Goal: Task Accomplishment & Management: Manage account settings

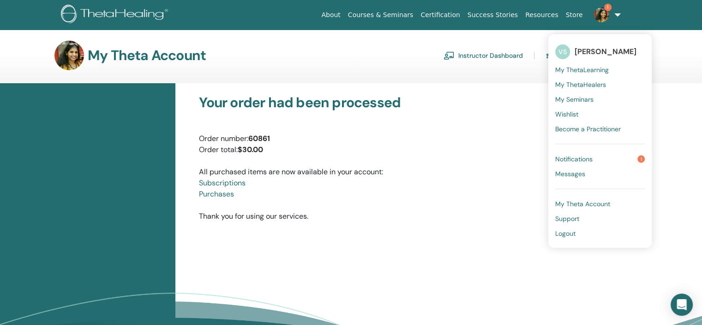
click at [586, 97] on span "My Seminars" at bounding box center [575, 99] width 38 height 8
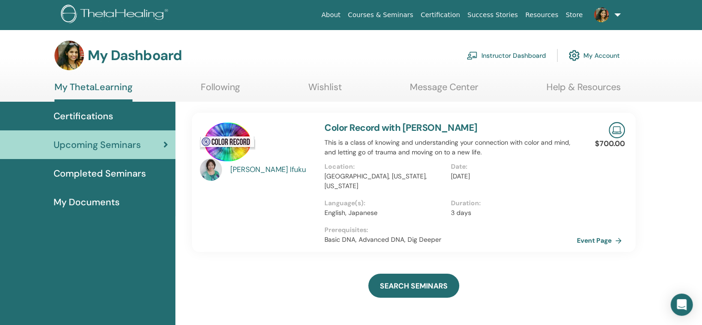
click at [531, 52] on link "Instructor Dashboard" at bounding box center [506, 55] width 79 height 20
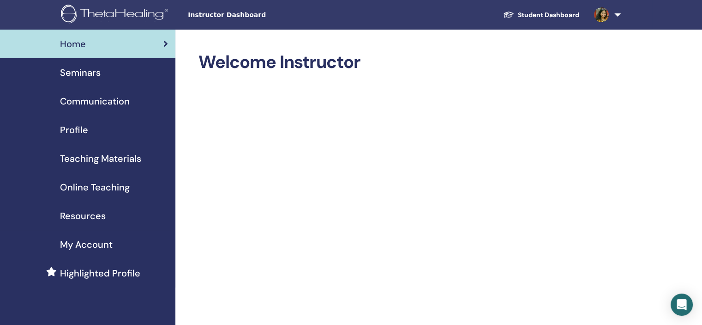
click at [108, 72] on div "Seminars" at bounding box center [87, 73] width 161 height 14
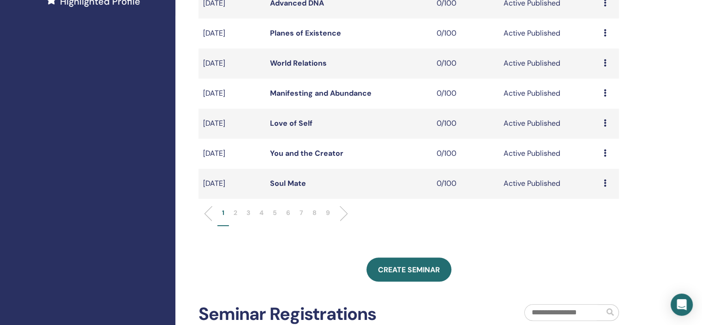
scroll to position [277, 0]
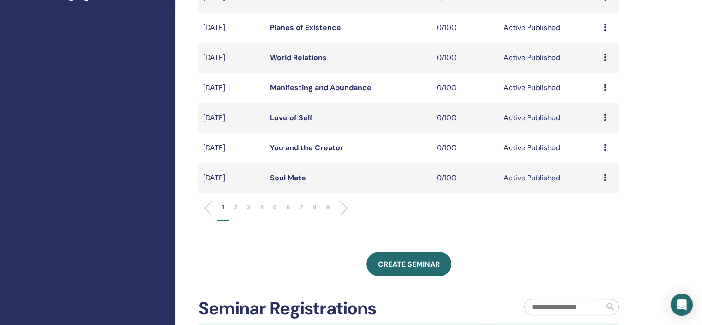
click at [287, 206] on p "6" at bounding box center [288, 207] width 4 height 10
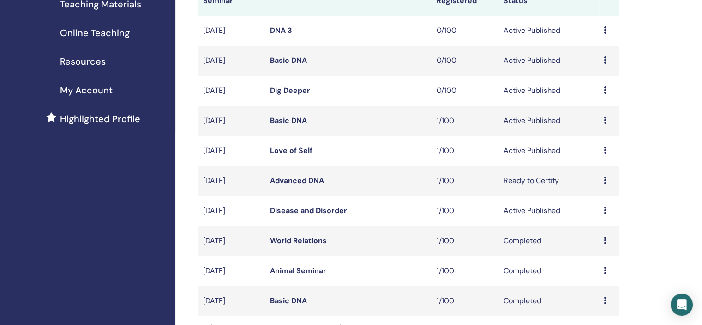
scroll to position [139, 0]
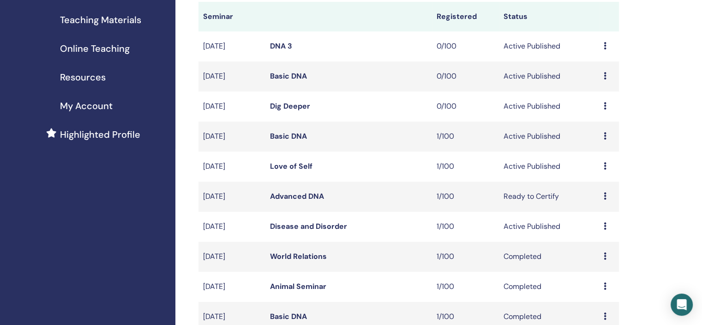
click at [605, 107] on icon at bounding box center [605, 105] width 3 height 7
click at [593, 125] on link "Edit" at bounding box center [587, 128] width 13 height 10
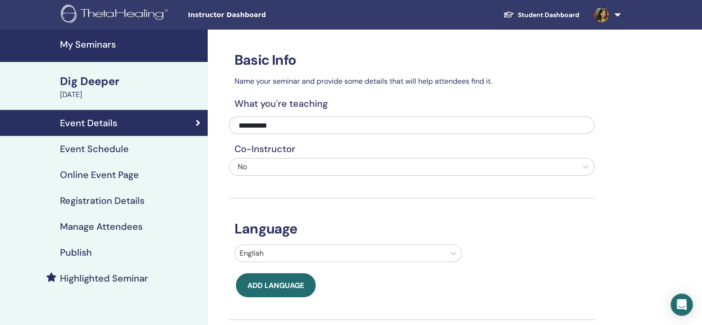
click at [137, 146] on div "Event Schedule" at bounding box center [103, 148] width 193 height 11
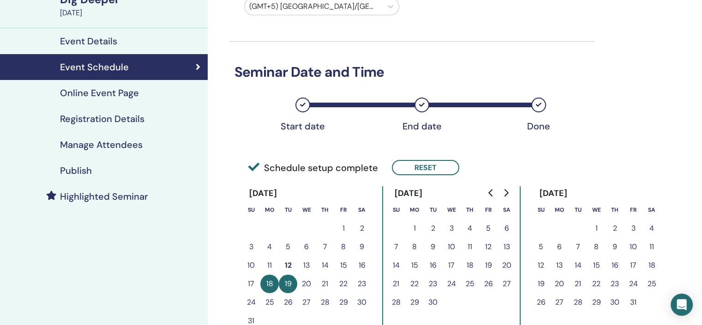
scroll to position [185, 0]
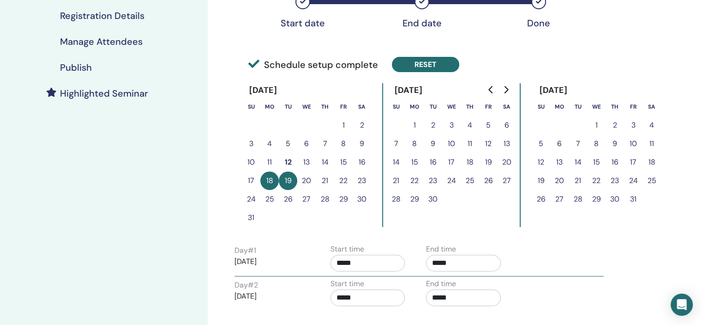
click at [426, 61] on button "Reset" at bounding box center [425, 64] width 67 height 15
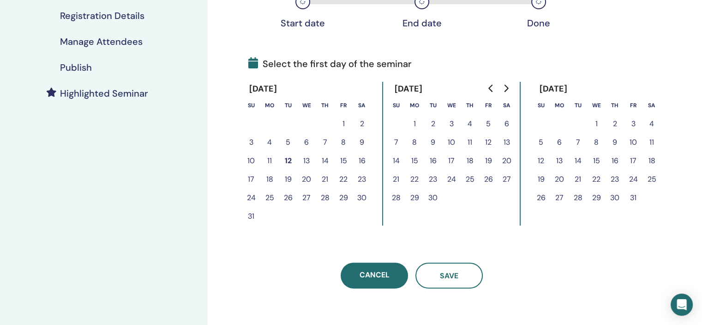
click at [250, 192] on button "24" at bounding box center [251, 197] width 18 height 18
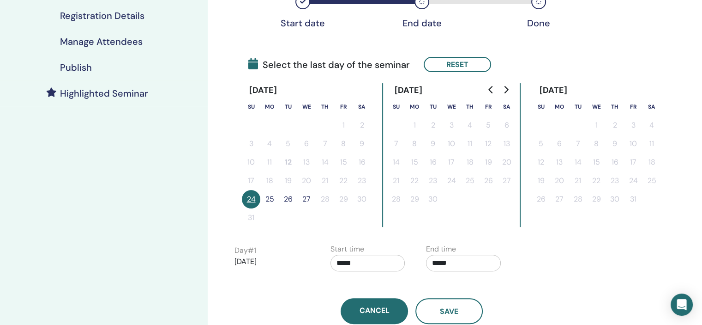
click at [266, 197] on button "25" at bounding box center [269, 199] width 18 height 18
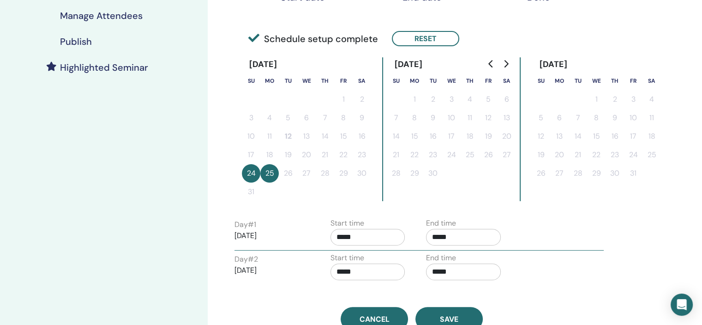
scroll to position [231, 0]
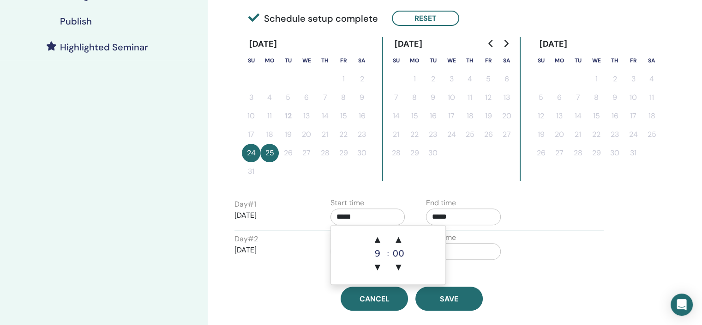
click at [375, 211] on input "*****" at bounding box center [368, 216] width 75 height 17
click at [381, 263] on span "▼" at bounding box center [378, 267] width 18 height 18
click at [378, 236] on span "▲" at bounding box center [378, 239] width 18 height 18
click at [375, 272] on span "▼" at bounding box center [378, 267] width 18 height 18
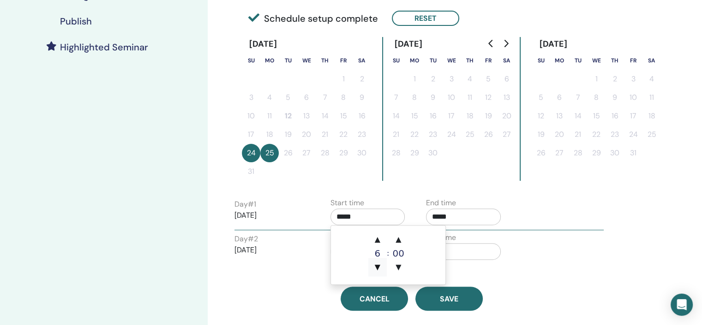
click at [375, 270] on span "▼" at bounding box center [378, 267] width 18 height 18
click at [375, 238] on span "▲" at bounding box center [378, 239] width 18 height 18
type input "*****"
click at [483, 212] on input "*****" at bounding box center [463, 216] width 75 height 17
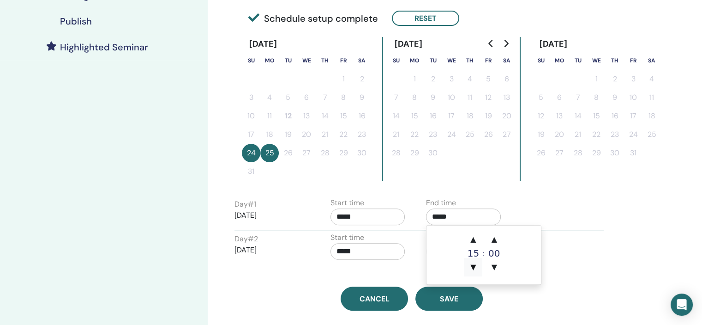
click at [474, 268] on span "▼" at bounding box center [473, 267] width 18 height 18
type input "*****"
click at [339, 245] on input "*****" at bounding box center [368, 251] width 75 height 17
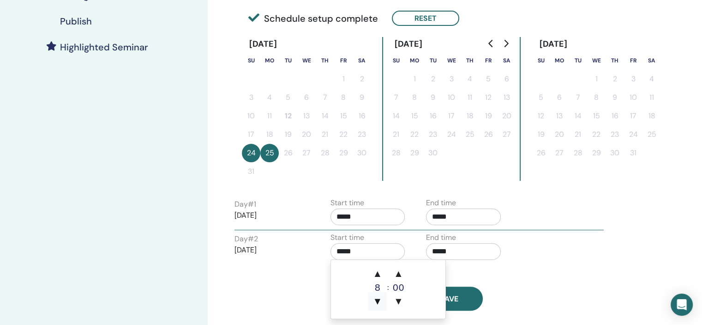
click at [377, 302] on span "▼" at bounding box center [378, 301] width 18 height 18
click at [377, 301] on span "▼" at bounding box center [378, 301] width 18 height 18
type input "*****"
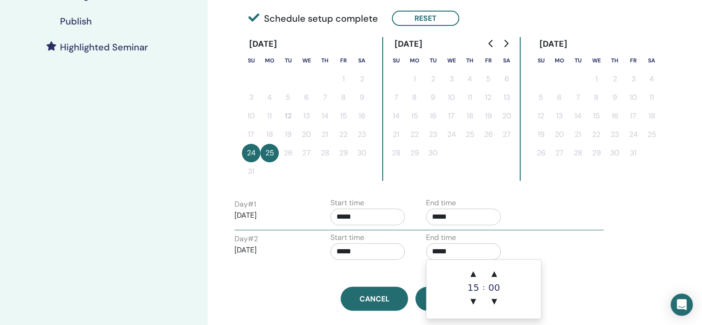
click at [473, 247] on input "*****" at bounding box center [463, 251] width 75 height 17
click at [476, 300] on span "▼" at bounding box center [473, 301] width 18 height 18
type input "*****"
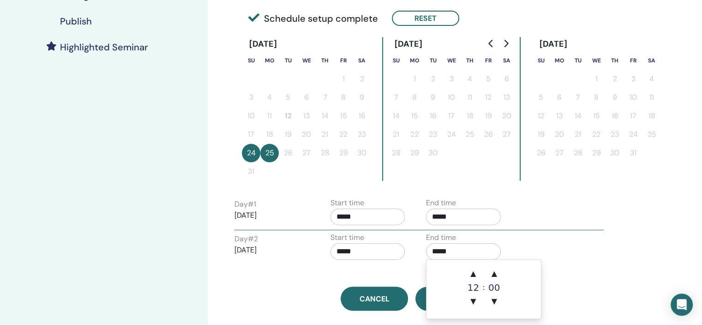
click at [616, 236] on div "Time Zone (GMT+5) Asia/Kolkata Seminar Date and Time Start date End date Done S…" at bounding box center [442, 119] width 468 height 641
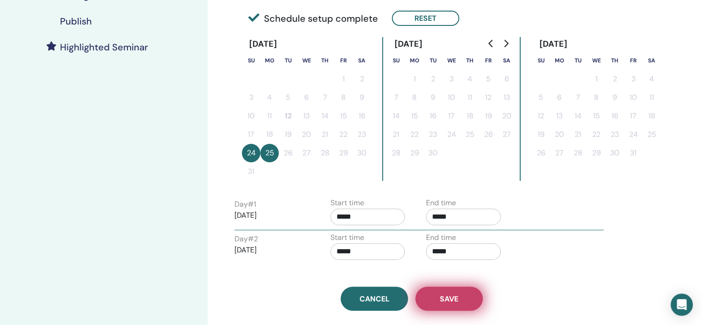
click at [449, 299] on span "Save" at bounding box center [449, 299] width 18 height 10
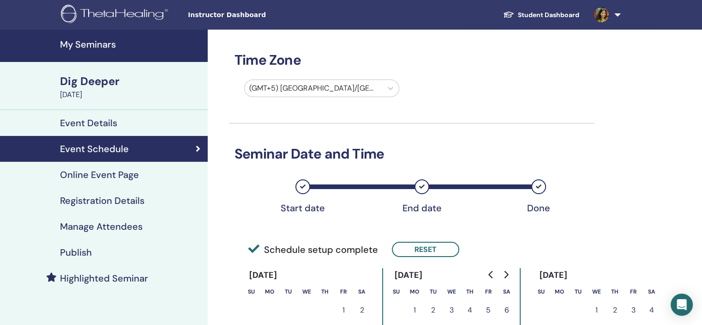
click at [139, 200] on h4 "Registration Details" at bounding box center [102, 200] width 85 height 11
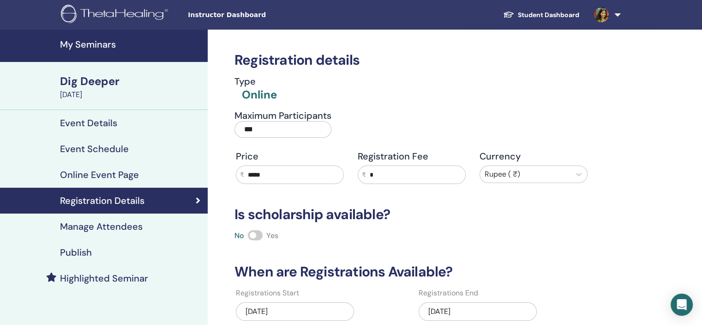
scroll to position [139, 0]
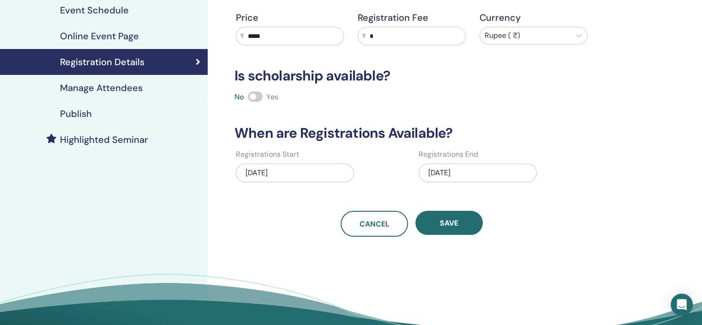
click at [489, 168] on div "08/19/2025" at bounding box center [478, 172] width 118 height 18
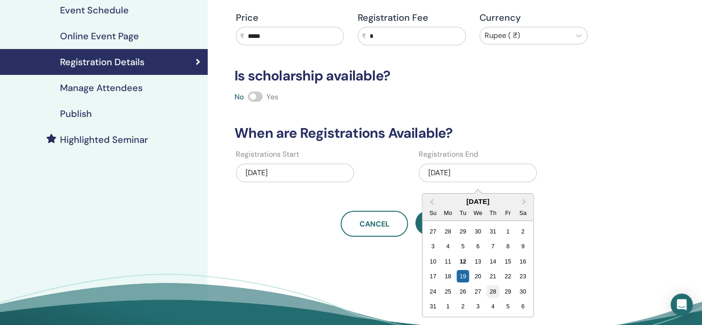
click at [492, 288] on div "28" at bounding box center [493, 291] width 12 height 12
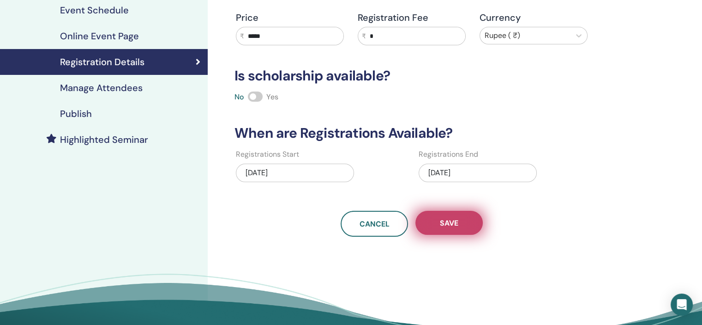
click at [450, 221] on span "Save" at bounding box center [449, 223] width 18 height 10
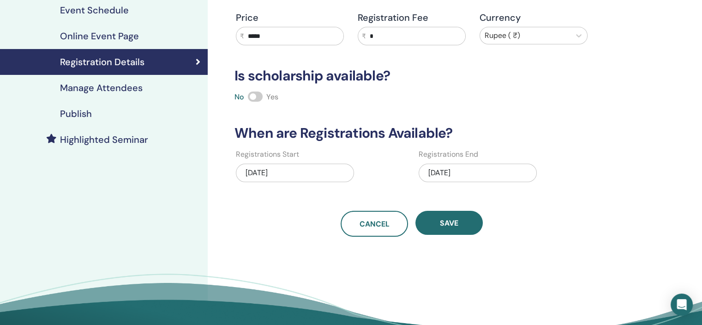
click at [97, 112] on div "Publish" at bounding box center [103, 113] width 193 height 11
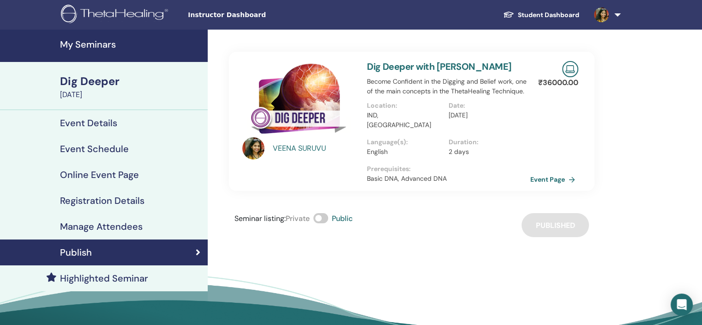
click at [103, 37] on link "My Seminars" at bounding box center [104, 46] width 208 height 32
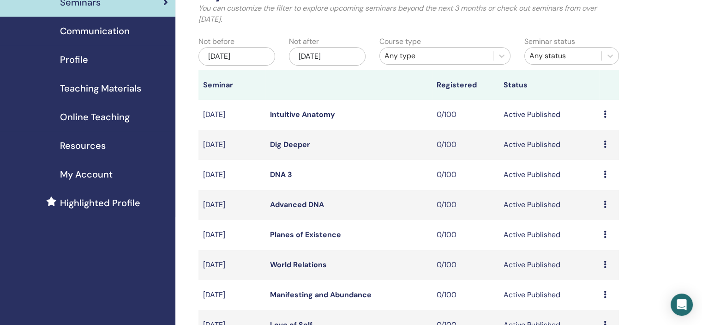
scroll to position [185, 0]
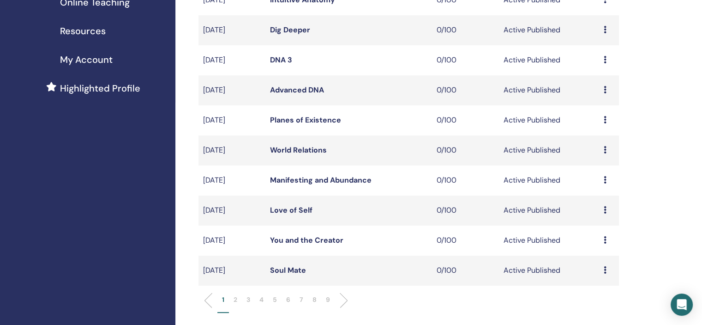
click at [607, 57] on div "Preview Edit Attendees Cancel" at bounding box center [609, 59] width 11 height 11
click at [296, 303] on li "7" at bounding box center [301, 304] width 13 height 18
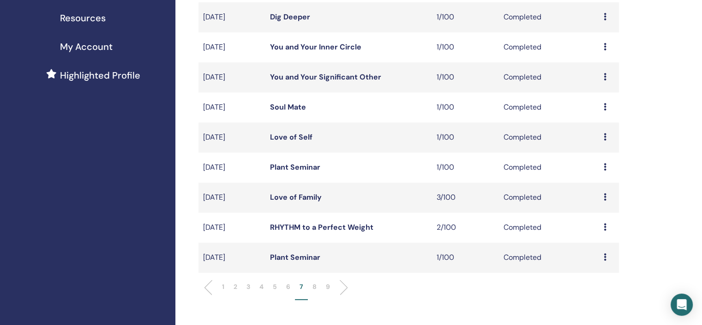
scroll to position [231, 0]
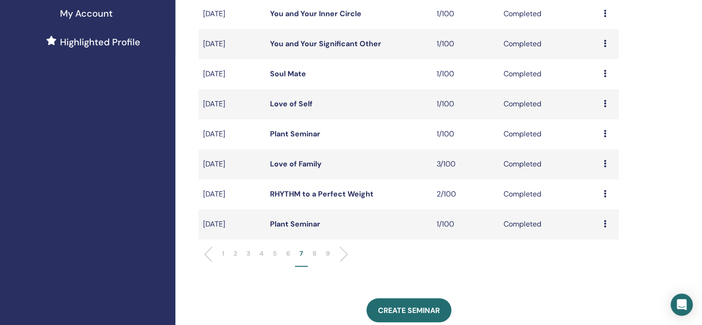
click at [291, 257] on li "6" at bounding box center [288, 257] width 13 height 18
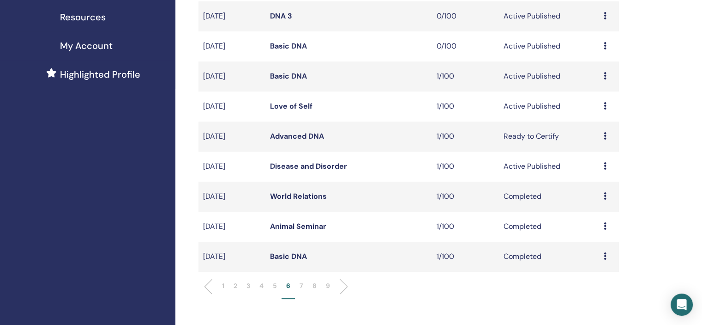
scroll to position [139, 0]
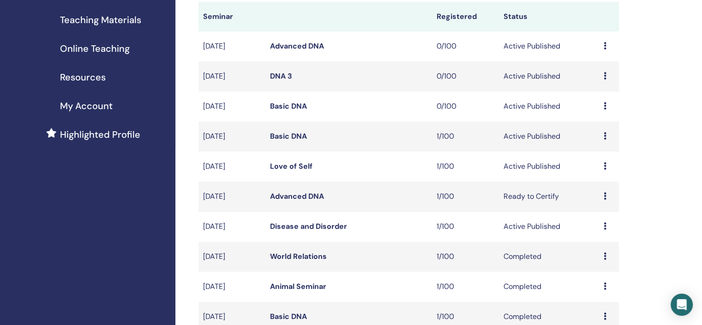
click at [604, 75] on icon at bounding box center [605, 75] width 3 height 7
click at [589, 94] on link "Edit" at bounding box center [586, 96] width 13 height 10
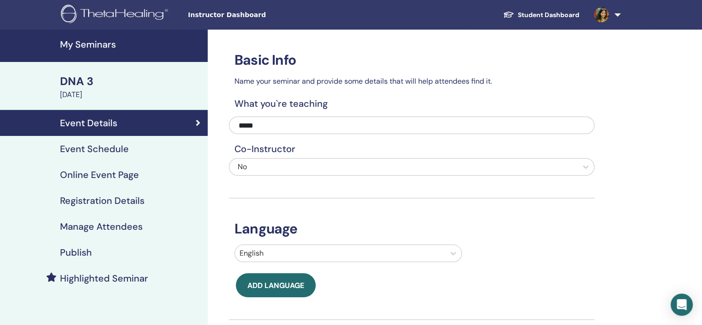
click at [125, 146] on h4 "Event Schedule" at bounding box center [94, 148] width 69 height 11
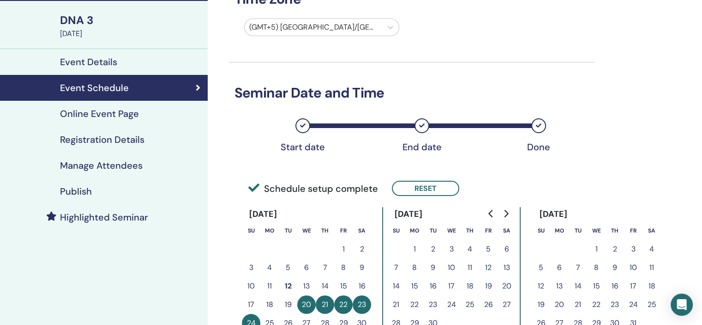
scroll to position [185, 0]
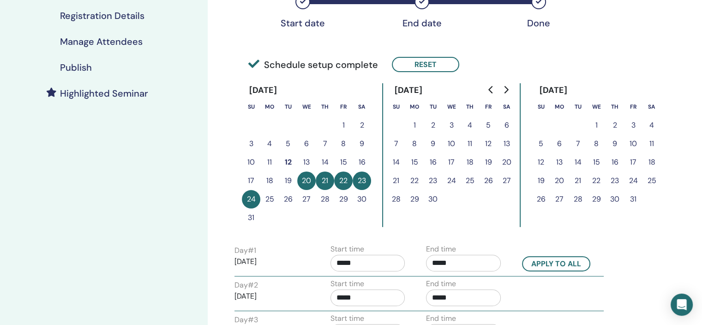
click at [435, 62] on button "Reset" at bounding box center [425, 64] width 67 height 15
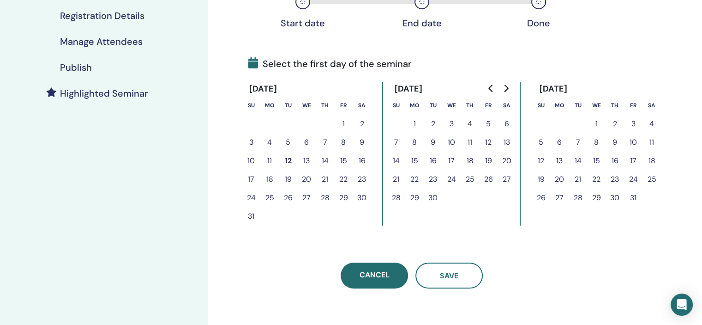
click at [248, 179] on button "17" at bounding box center [251, 179] width 18 height 18
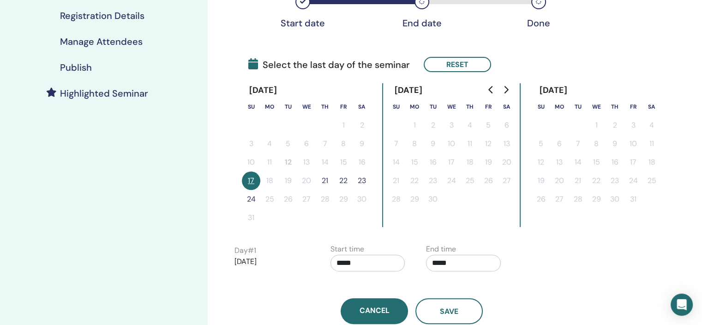
click at [326, 180] on button "21" at bounding box center [325, 180] width 18 height 18
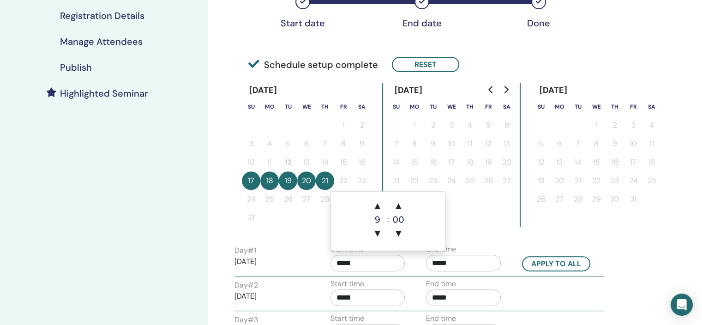
click at [371, 267] on input "*****" at bounding box center [368, 262] width 75 height 17
click at [377, 202] on span "▲" at bounding box center [378, 205] width 18 height 18
type input "*****"
click at [473, 253] on div "End time *****" at bounding box center [463, 259] width 75 height 32
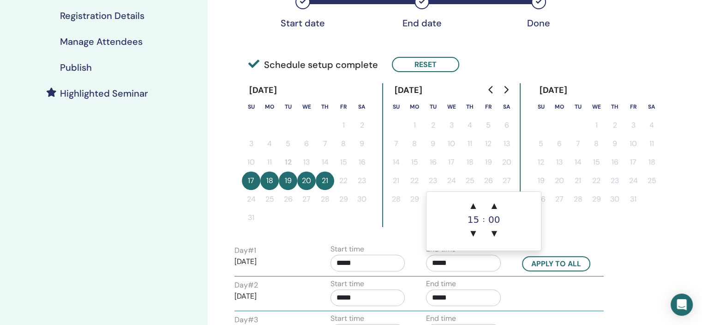
click at [472, 256] on input "*****" at bounding box center [463, 262] width 75 height 17
click at [475, 206] on span "▲" at bounding box center [473, 205] width 18 height 18
type input "*****"
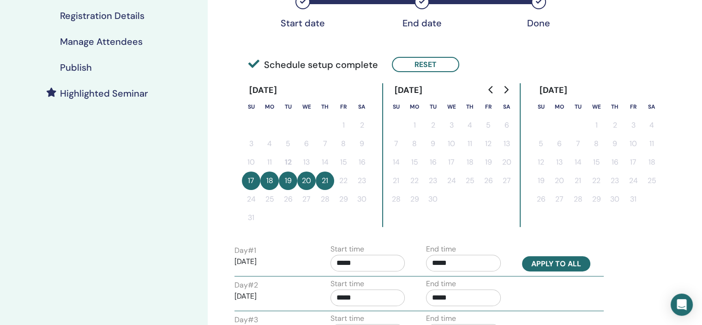
click at [558, 260] on button "Apply to all" at bounding box center [556, 263] width 68 height 15
type input "*****"
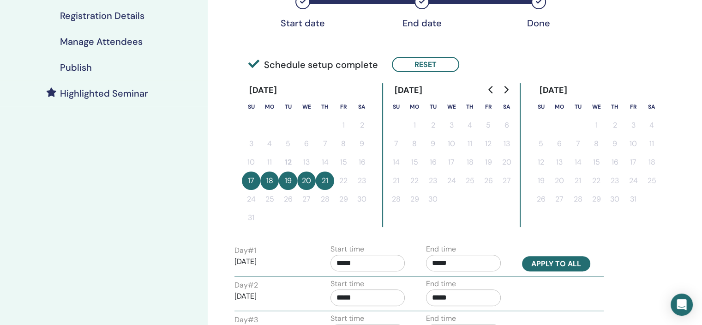
type input "*****"
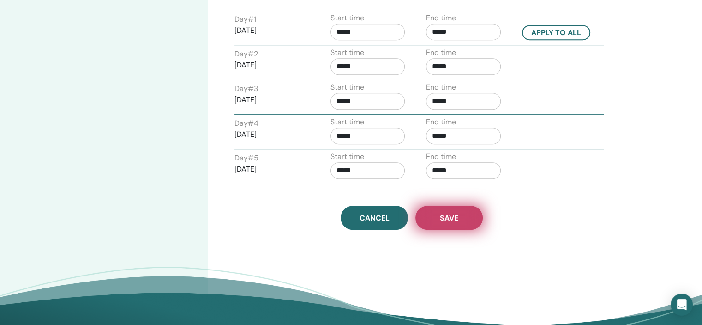
click at [462, 215] on button "Save" at bounding box center [449, 218] width 67 height 24
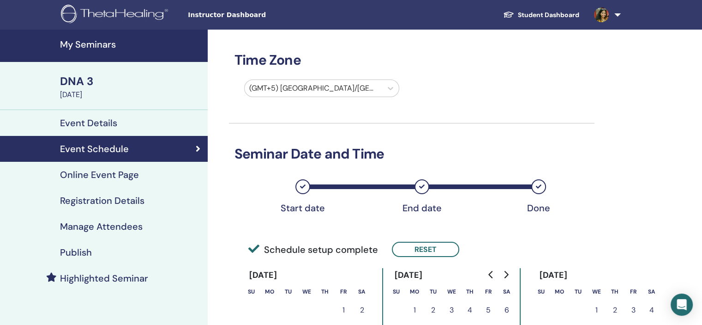
click at [128, 197] on h4 "Registration Details" at bounding box center [102, 200] width 85 height 11
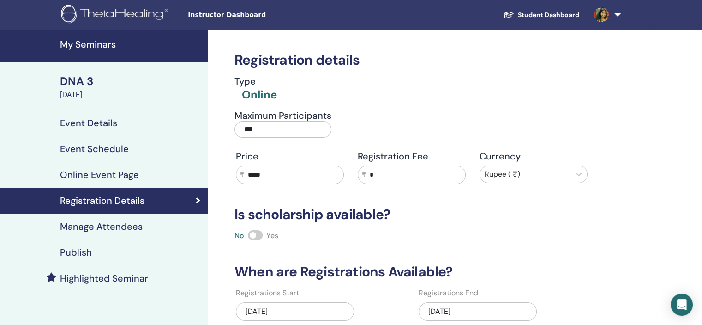
click at [517, 310] on div "[DATE]" at bounding box center [478, 311] width 118 height 18
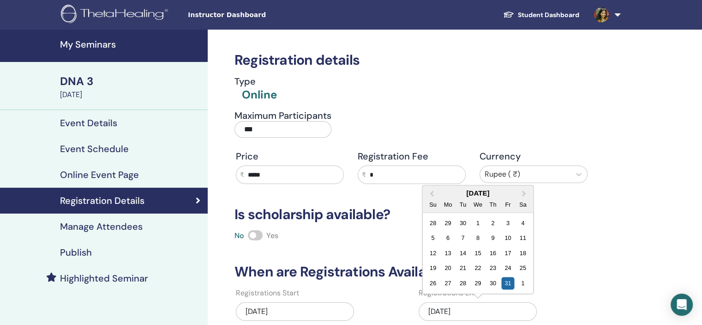
click at [89, 41] on h4 "My Seminars" at bounding box center [131, 44] width 142 height 11
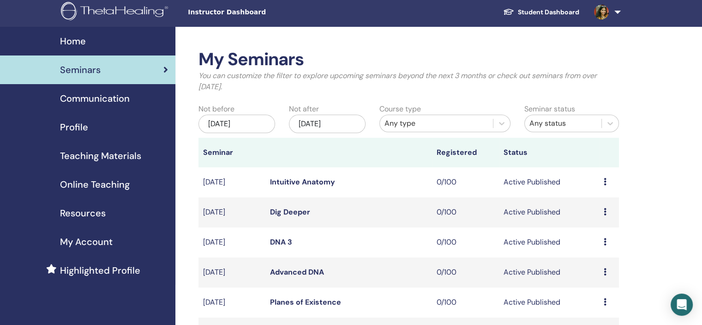
scroll to position [185, 0]
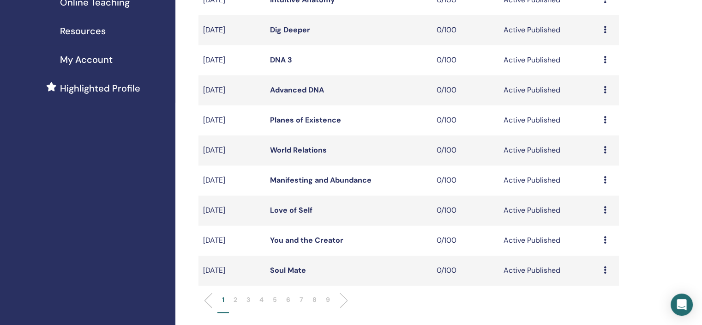
click at [290, 299] on p "6" at bounding box center [288, 300] width 4 height 10
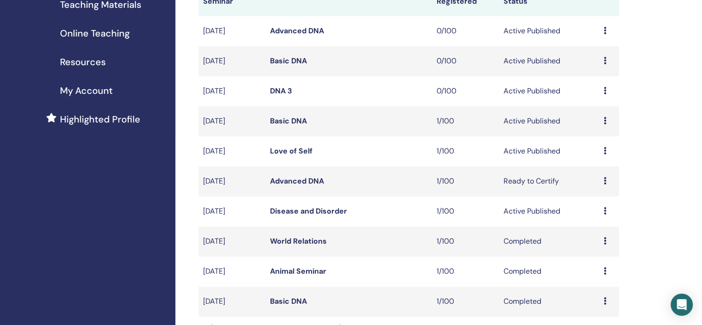
scroll to position [139, 0]
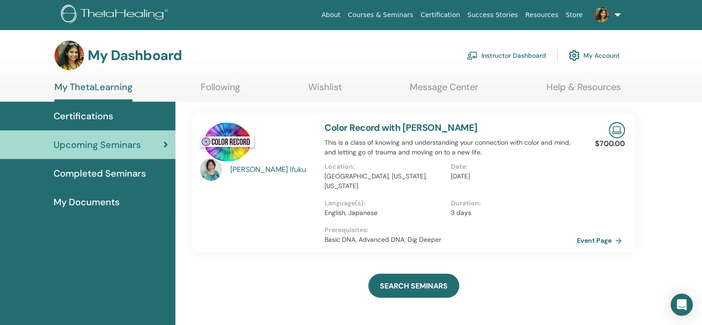
click at [503, 57] on link "Instructor Dashboard" at bounding box center [506, 55] width 79 height 20
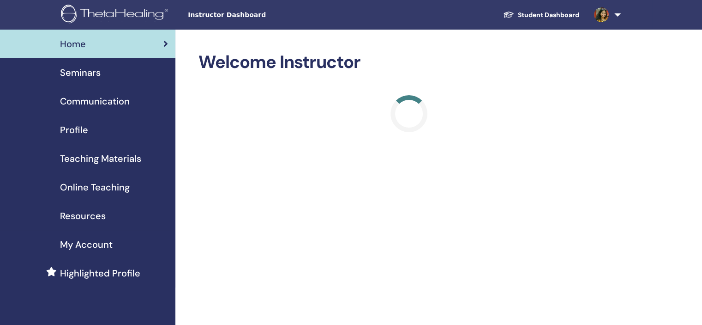
click at [90, 79] on link "Seminars" at bounding box center [87, 72] width 175 height 29
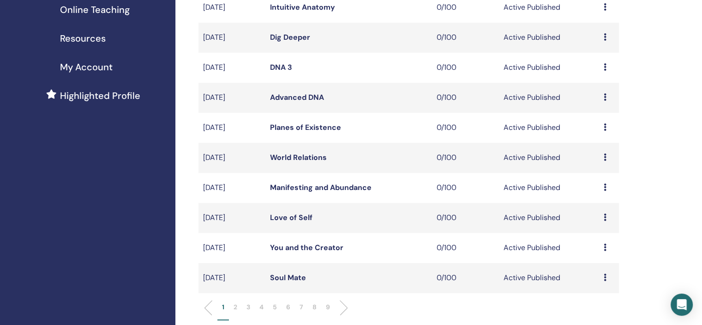
scroll to position [277, 0]
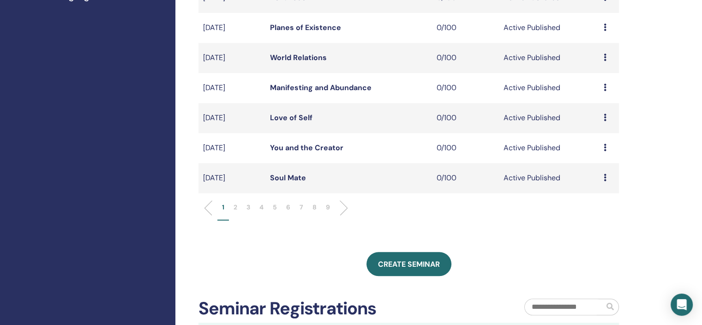
click at [286, 205] on p "6" at bounding box center [288, 207] width 4 height 10
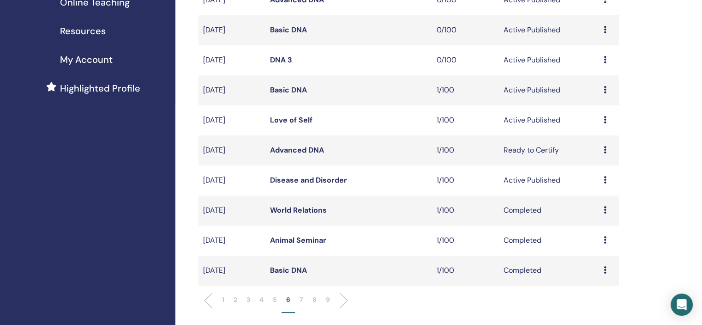
scroll to position [139, 0]
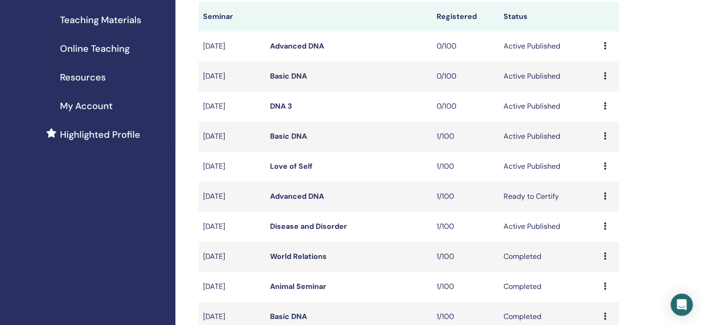
click at [609, 75] on div "Preview Edit Attendees Cancel" at bounding box center [609, 76] width 11 height 11
click at [594, 97] on link "Edit" at bounding box center [591, 96] width 13 height 10
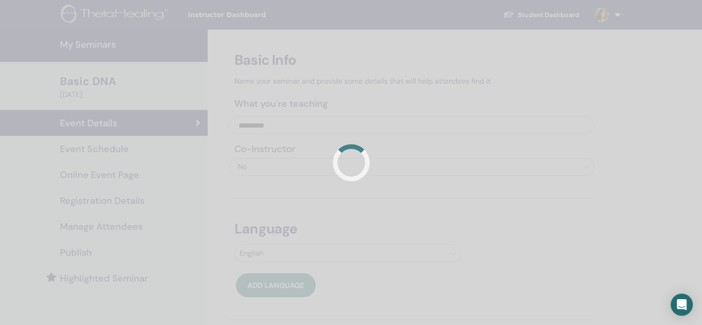
click at [123, 154] on div at bounding box center [351, 162] width 702 height 325
click at [122, 153] on div at bounding box center [351, 162] width 702 height 325
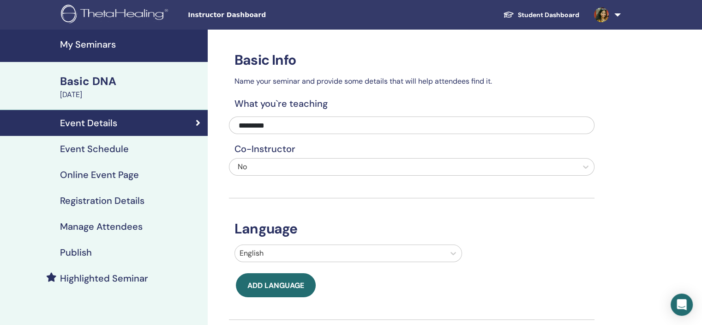
click at [122, 153] on h4 "Event Schedule" at bounding box center [94, 148] width 69 height 11
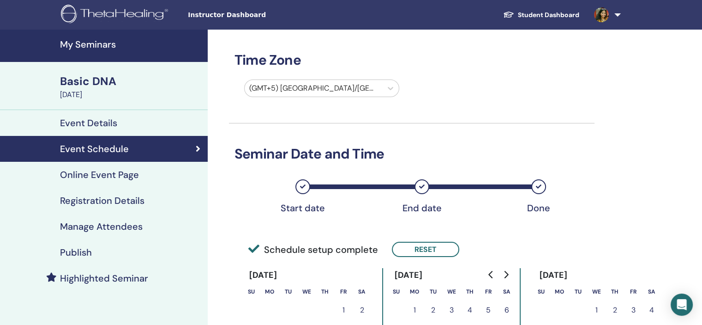
scroll to position [139, 0]
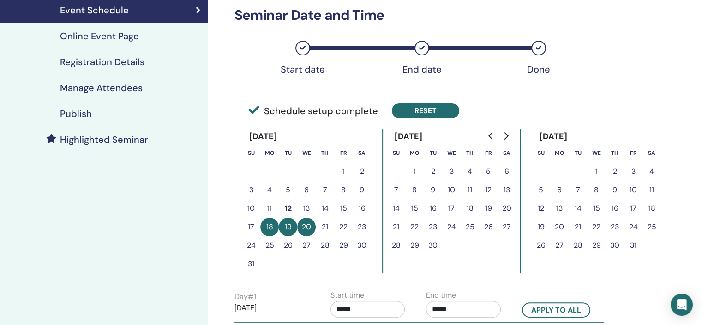
click at [441, 110] on button "Reset" at bounding box center [425, 110] width 67 height 15
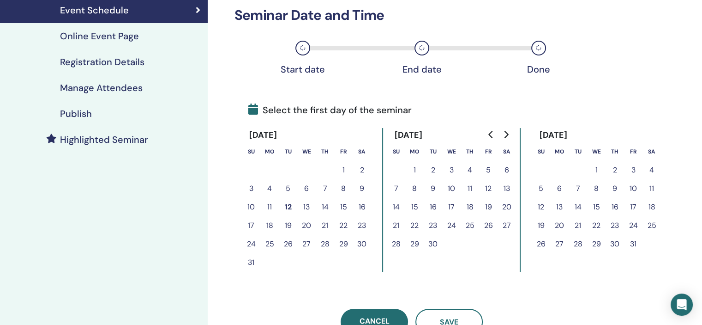
click at [507, 131] on icon "Go to next month" at bounding box center [505, 134] width 7 height 7
drag, startPoint x: 597, startPoint y: 186, endPoint x: 632, endPoint y: 185, distance: 35.1
click at [604, 186] on button "5" at bounding box center [596, 188] width 18 height 18
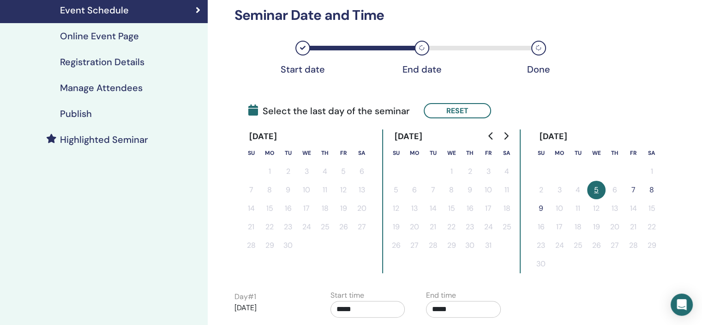
click at [635, 184] on button "7" at bounding box center [633, 190] width 18 height 18
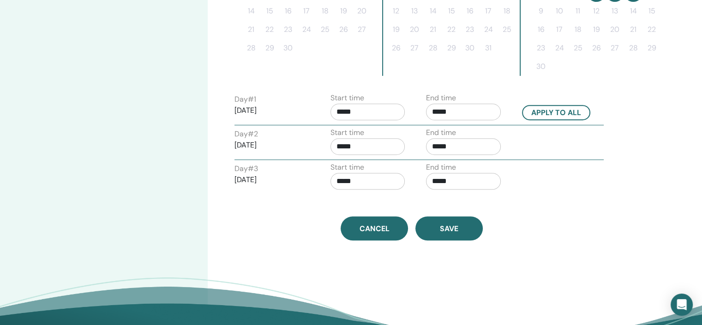
scroll to position [369, 0]
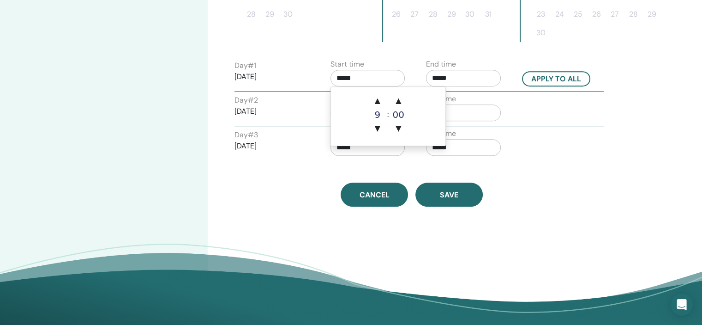
click at [396, 70] on input "*****" at bounding box center [368, 78] width 75 height 17
click at [376, 96] on span "▲" at bounding box center [378, 100] width 18 height 18
type input "*****"
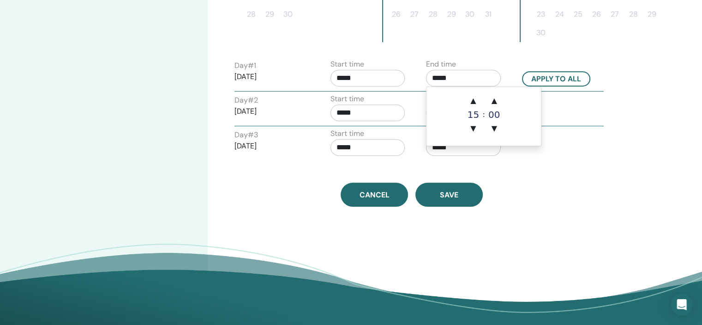
click at [465, 80] on input "*****" at bounding box center [463, 78] width 75 height 17
click at [466, 96] on span "▲" at bounding box center [473, 100] width 18 height 18
type input "*****"
click at [543, 77] on button "Apply to all" at bounding box center [556, 78] width 68 height 15
type input "*****"
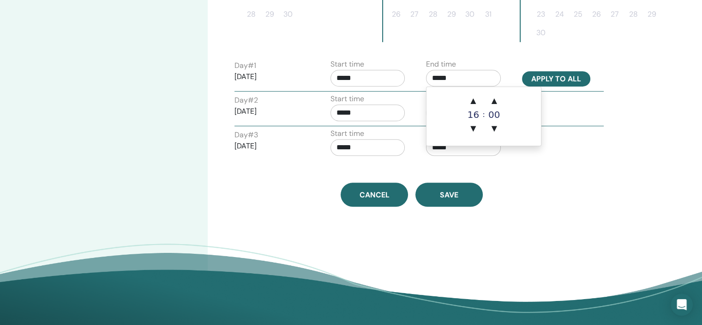
type input "*****"
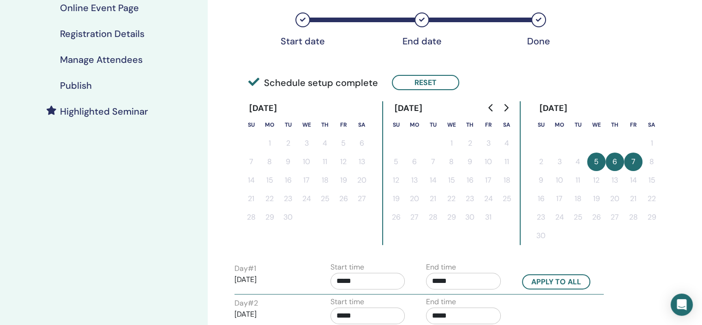
scroll to position [277, 0]
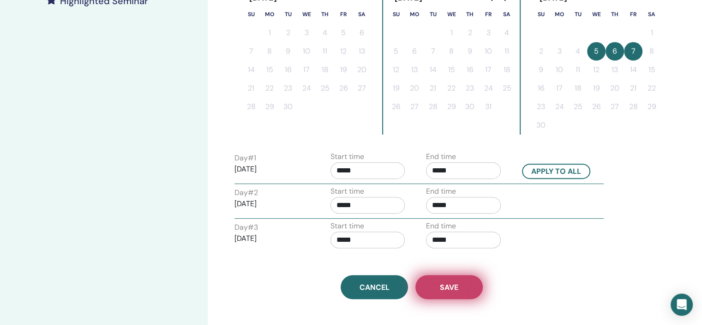
click at [457, 283] on span "Save" at bounding box center [449, 287] width 18 height 10
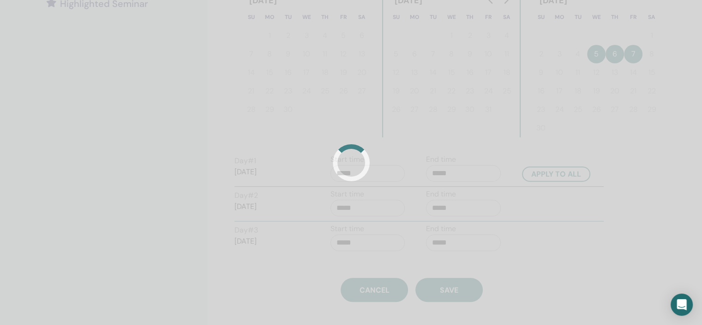
scroll to position [175, 0]
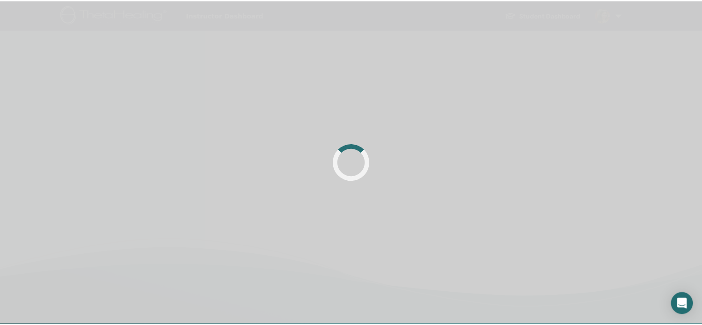
scroll to position [145, 0]
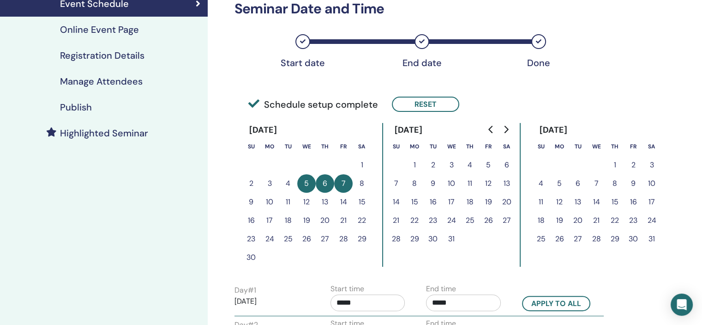
click at [131, 61] on link "Registration Details" at bounding box center [104, 55] width 208 height 26
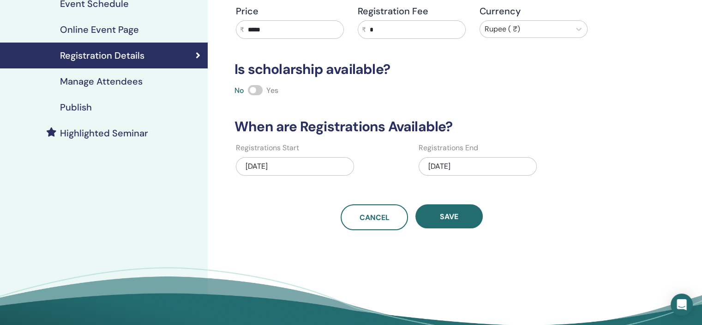
click at [483, 162] on div "10/02/2025" at bounding box center [478, 166] width 118 height 18
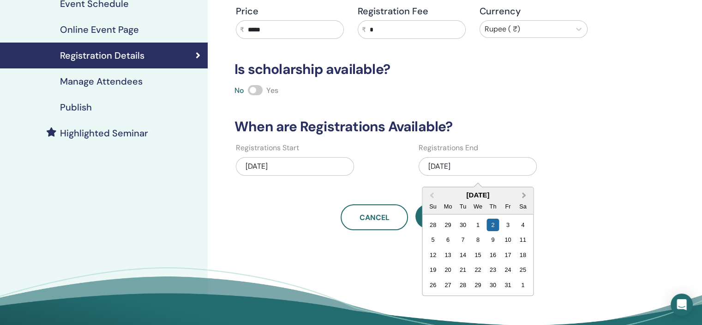
click at [522, 190] on button "Next Month" at bounding box center [525, 195] width 15 height 15
click at [510, 299] on div "5" at bounding box center [508, 299] width 12 height 12
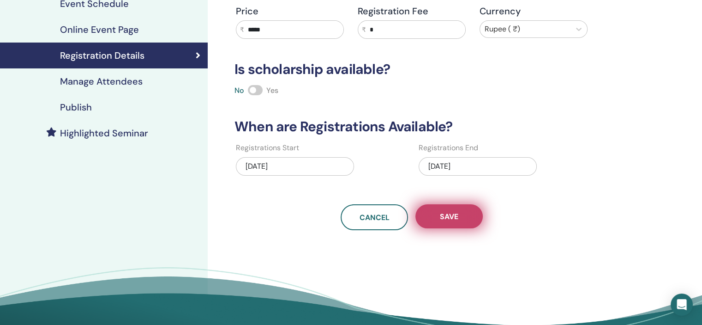
click at [453, 213] on span "Save" at bounding box center [449, 217] width 18 height 10
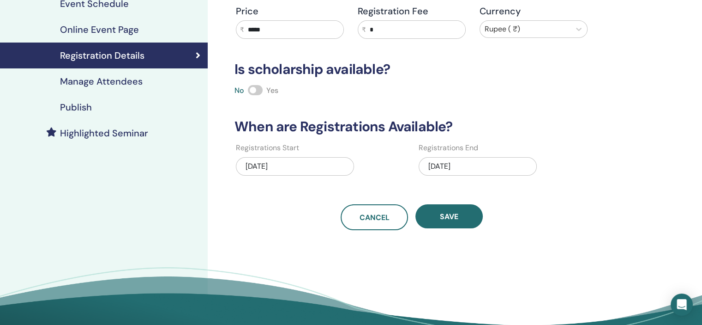
click at [113, 103] on div "Publish" at bounding box center [103, 107] width 193 height 11
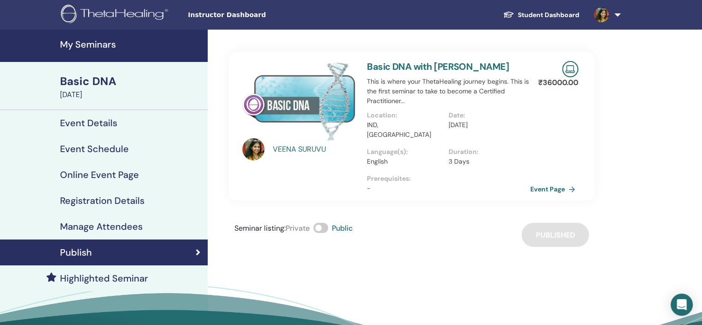
click at [107, 45] on h4 "My Seminars" at bounding box center [131, 44] width 142 height 11
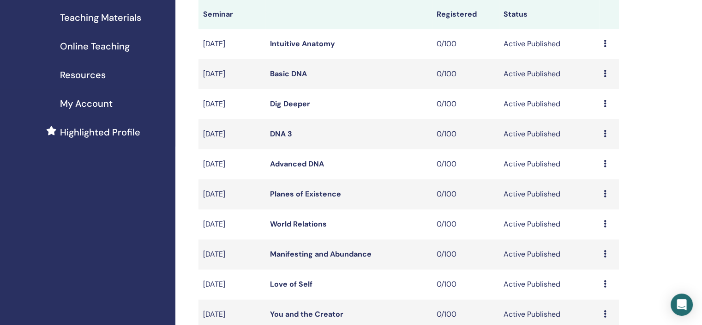
scroll to position [277, 0]
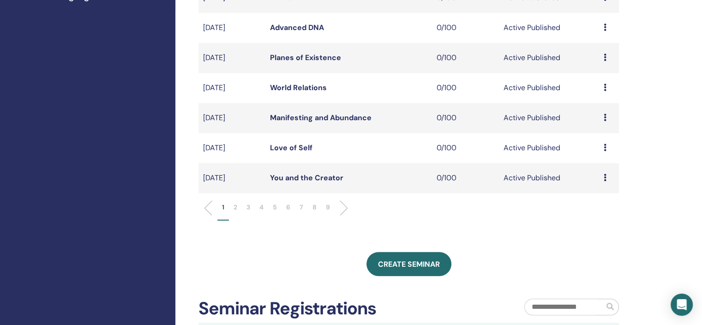
click at [289, 206] on p "6" at bounding box center [288, 207] width 4 height 10
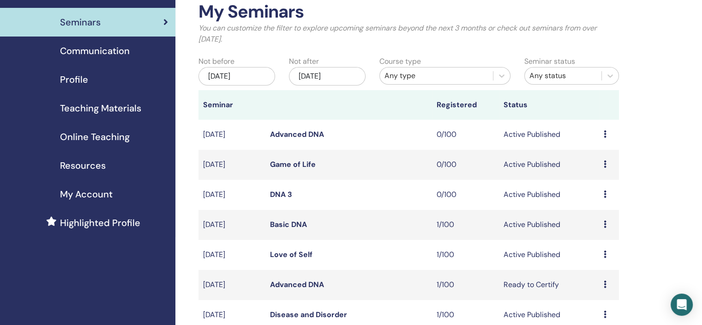
scroll to position [46, 0]
